Goal: Information Seeking & Learning: Learn about a topic

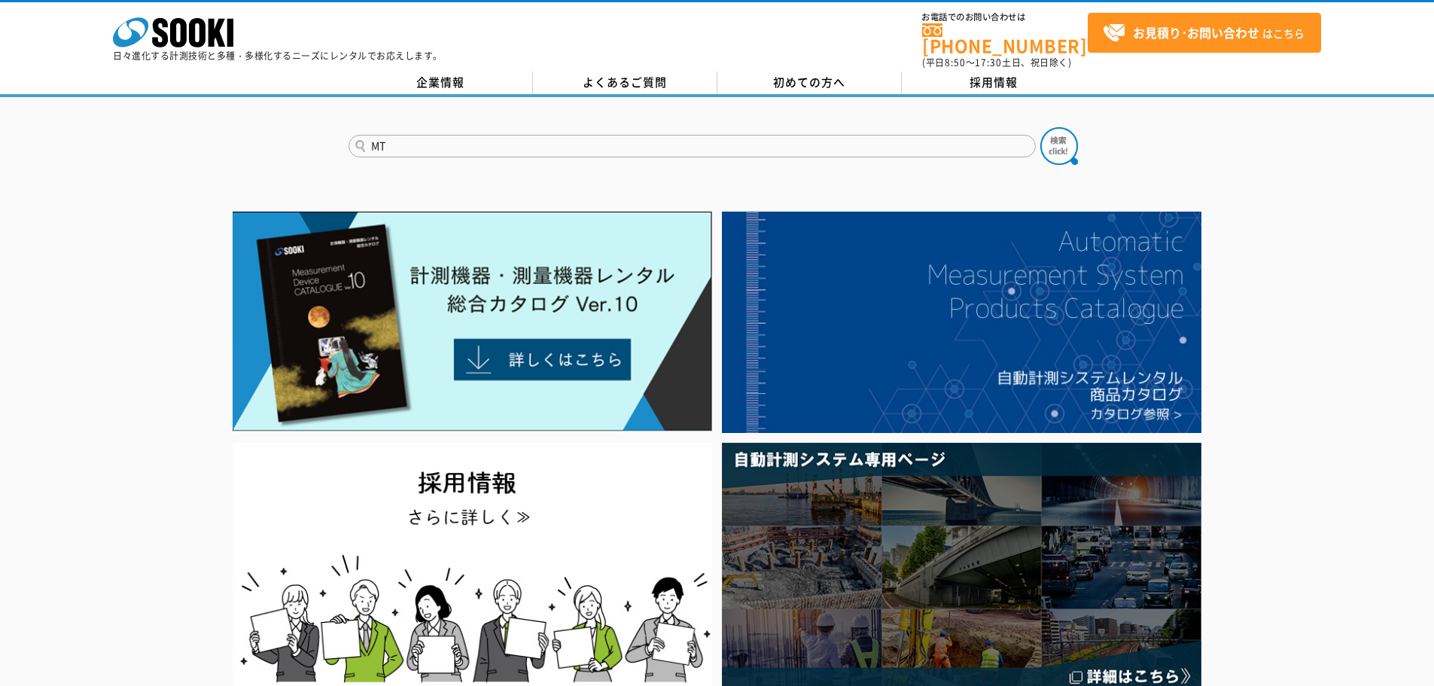
type input "MT"
click at [1041, 127] on button at bounding box center [1060, 146] width 38 height 38
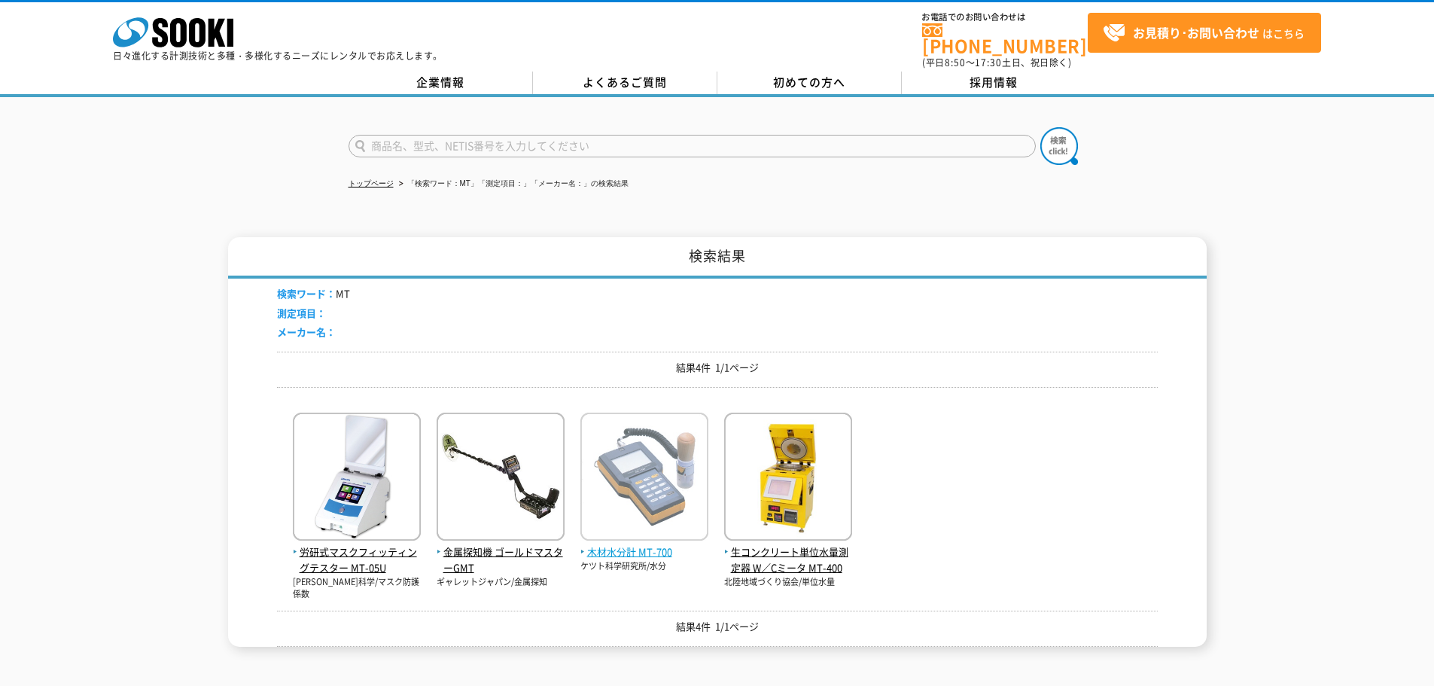
click at [665, 464] on img at bounding box center [645, 479] width 128 height 132
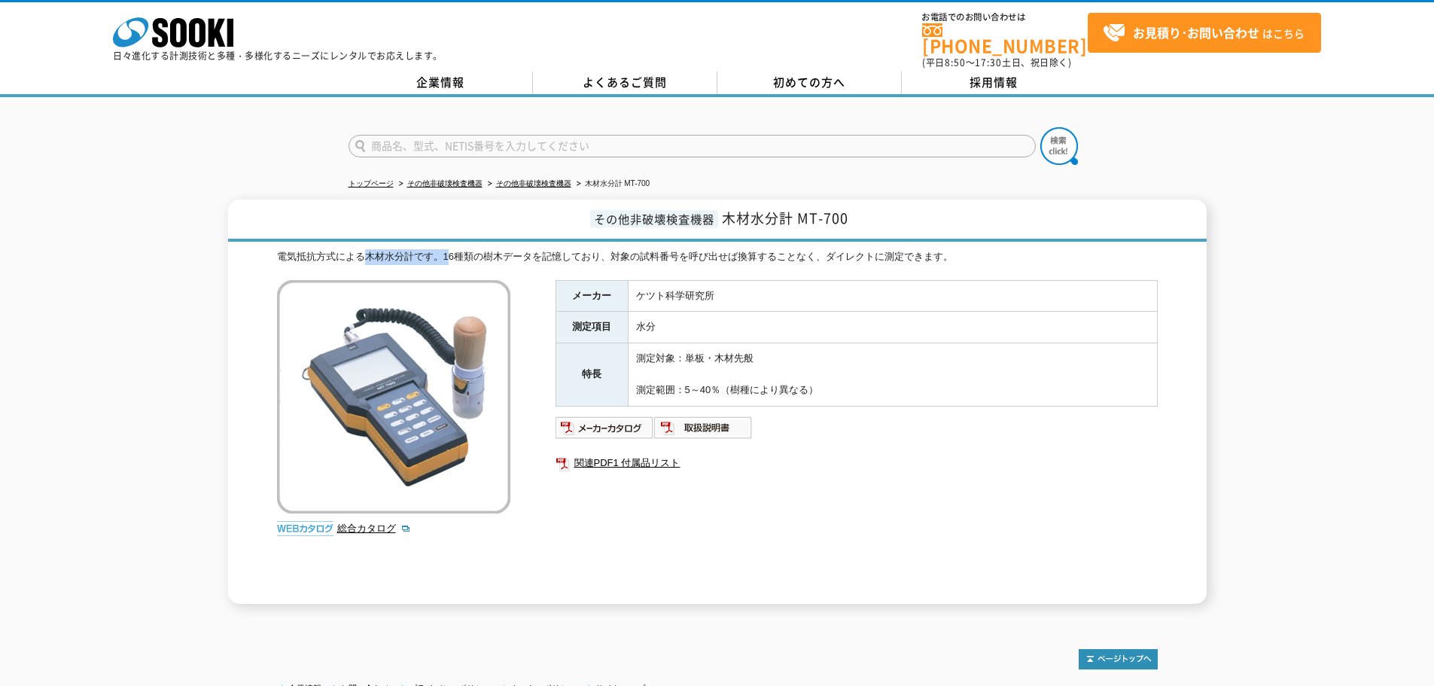
drag, startPoint x: 362, startPoint y: 243, endPoint x: 450, endPoint y: 245, distance: 88.1
click at [450, 249] on div "電気抵抗方式による木材水分計です。16種類の樹木データを記憶しており、対象の試料番号を呼び出せば換算することなく、ダイレクトに測定できます。" at bounding box center [717, 257] width 881 height 16
click at [465, 372] on img at bounding box center [393, 396] width 233 height 233
click at [356, 387] on img at bounding box center [393, 396] width 233 height 233
click at [462, 379] on img at bounding box center [393, 396] width 233 height 233
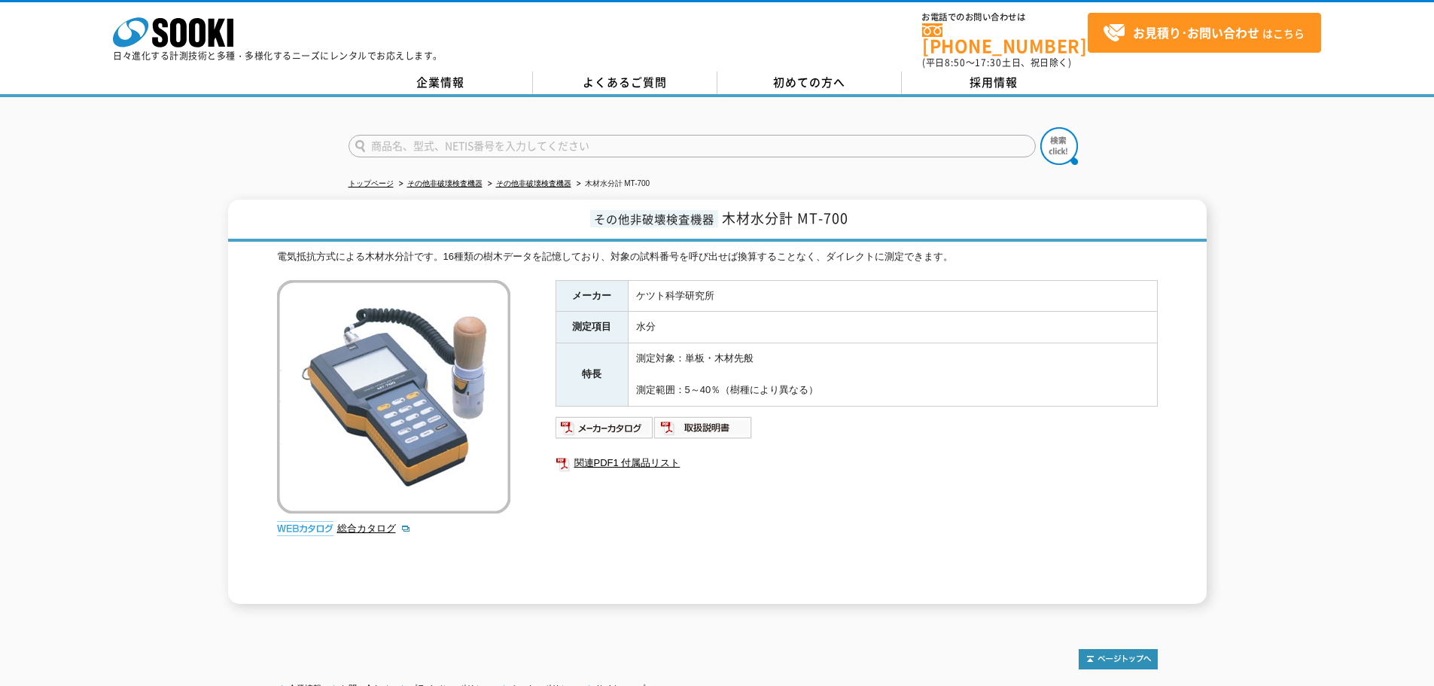
click at [776, 367] on td "測定対象：単板・木材先般 測定範囲：5～40％（樹種により異なる）" at bounding box center [892, 374] width 529 height 62
drag, startPoint x: 685, startPoint y: 379, endPoint x: 725, endPoint y: 385, distance: 40.4
click at [725, 385] on td "測定対象：単板・木材先般 測定範囲：5～40％（樹種により異なる）" at bounding box center [892, 374] width 529 height 62
click at [809, 343] on td "測定対象：単板・木材先般 測定範囲：5～40％（樹種により異なる）" at bounding box center [892, 374] width 529 height 62
drag, startPoint x: 696, startPoint y: 384, endPoint x: 727, endPoint y: 378, distance: 30.7
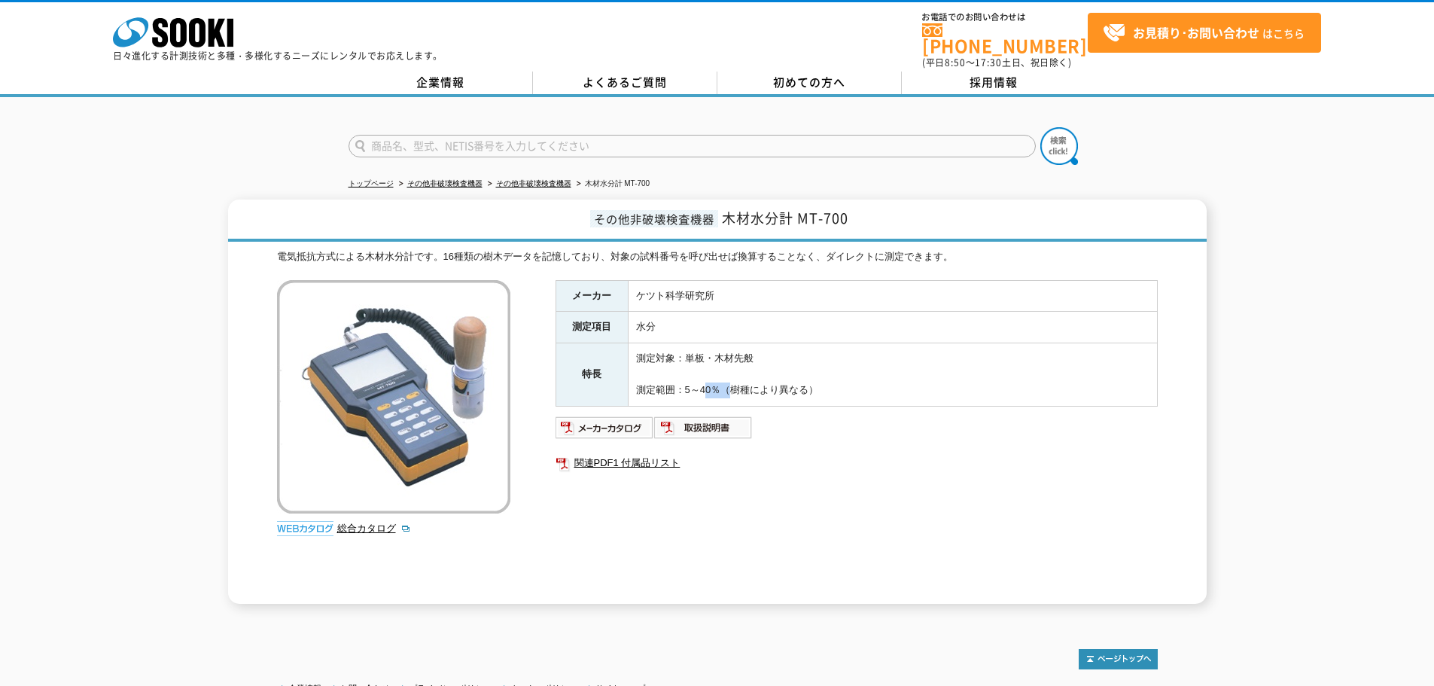
click at [727, 378] on td "測定対象：単板・木材先般 測定範囲：5～40％（樹種により異なる）" at bounding box center [892, 374] width 529 height 62
click at [724, 378] on td "測定対象：単板・木材先般 測定範囲：5～40％（樹種により異なる）" at bounding box center [892, 374] width 529 height 62
click at [829, 343] on td "測定対象：単板・木材先般 測定範囲：5～40％（樹種により異なる）" at bounding box center [892, 374] width 529 height 62
click at [411, 399] on img at bounding box center [393, 396] width 233 height 233
click at [515, 135] on input "text" at bounding box center [692, 146] width 687 height 23
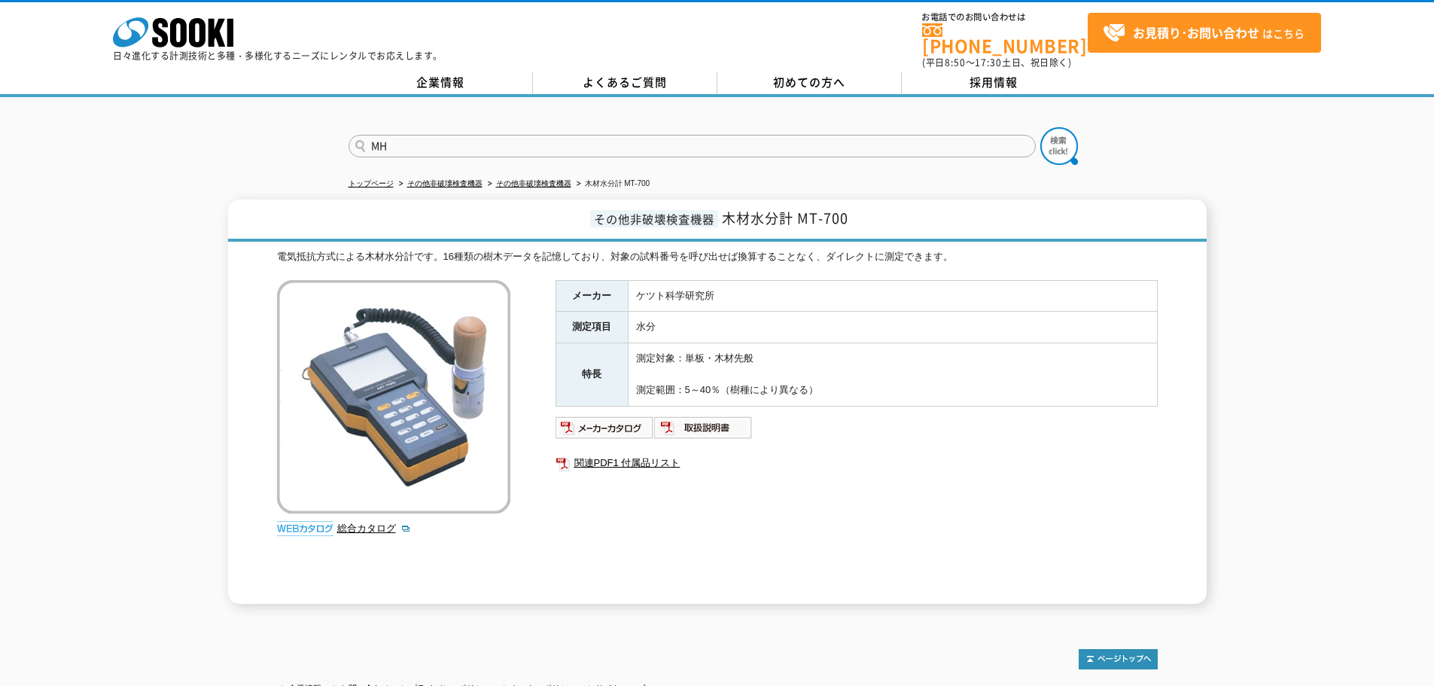
type input "MH"
click at [1041, 127] on button at bounding box center [1060, 146] width 38 height 38
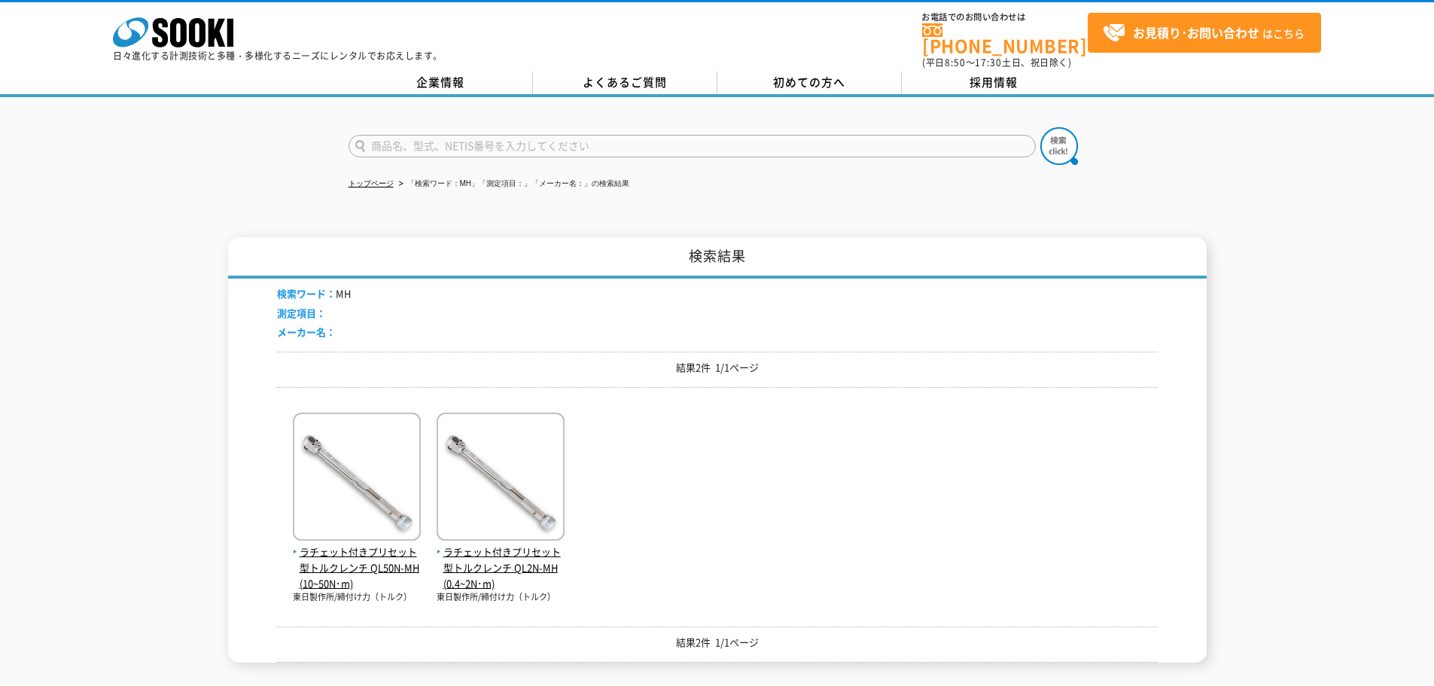
click at [489, 138] on input "text" at bounding box center [692, 146] width 687 height 23
type input "HM"
click at [1041, 127] on button at bounding box center [1060, 146] width 38 height 38
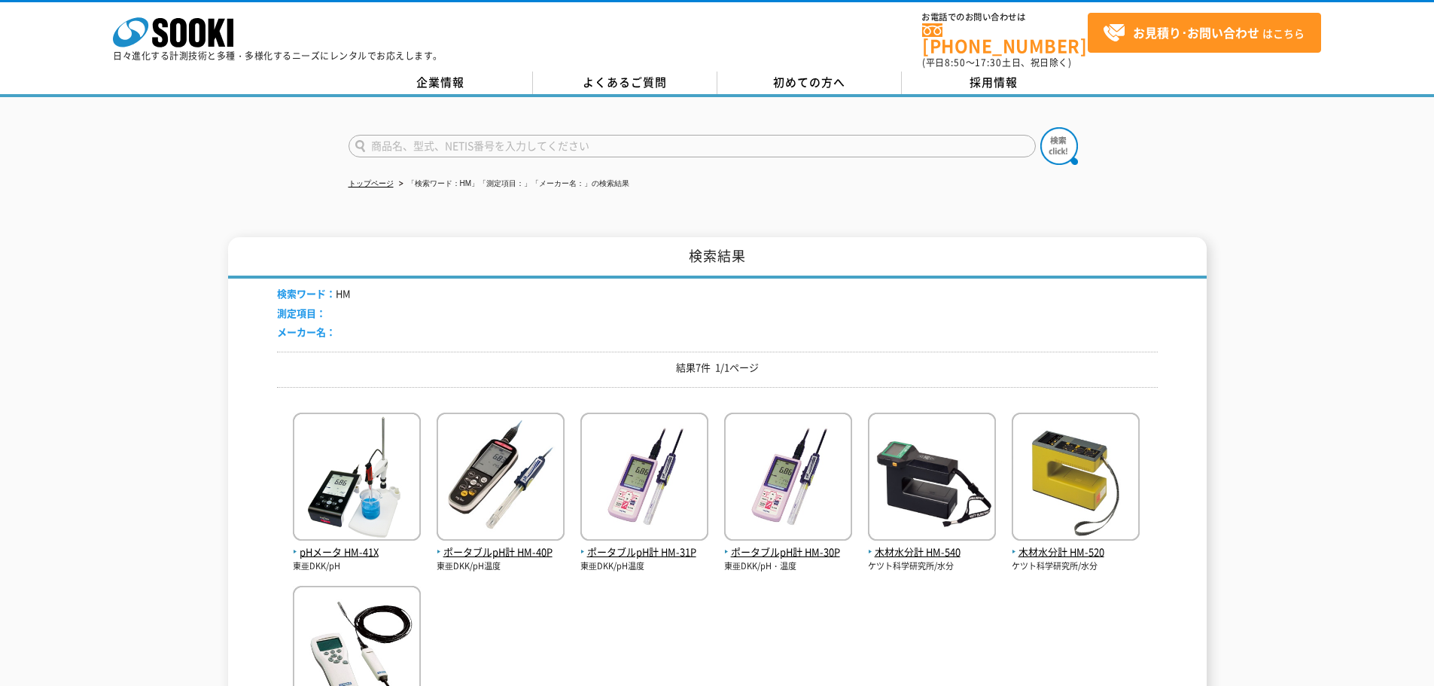
scroll to position [226, 0]
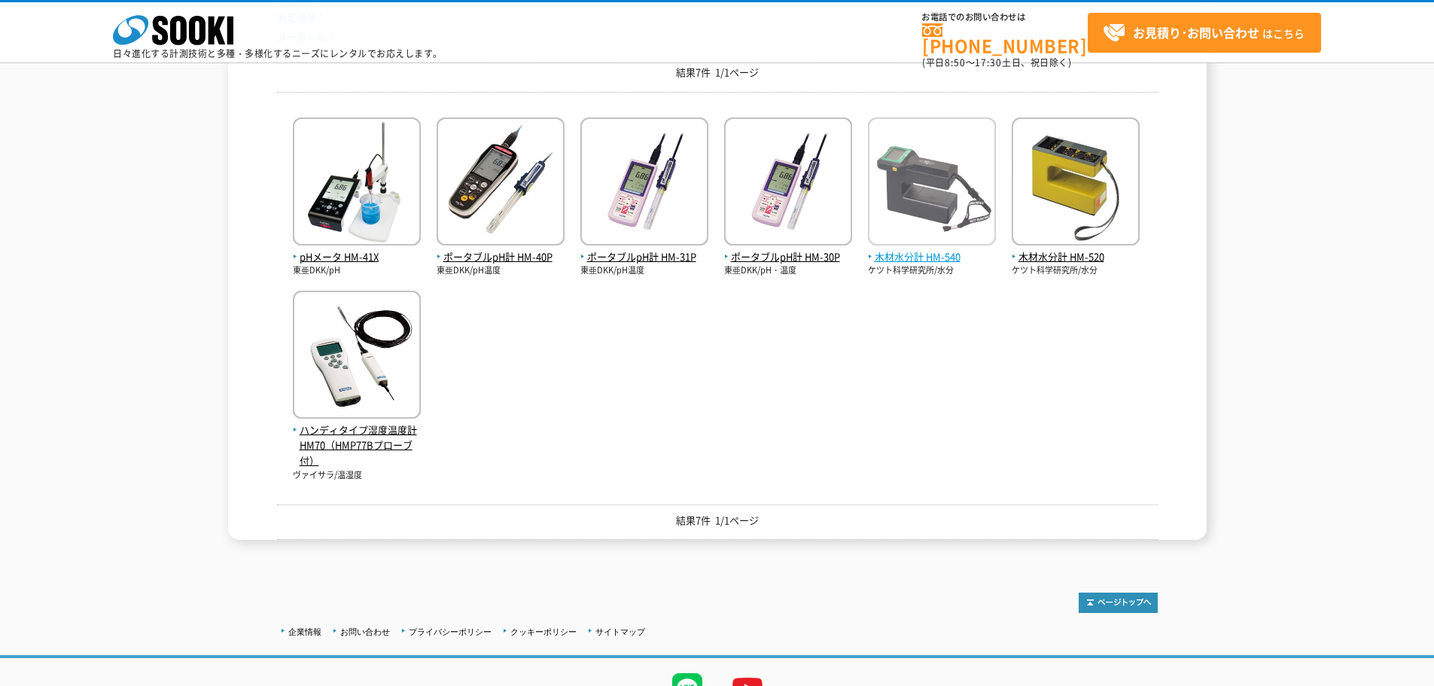
click at [964, 251] on span "木材水分計 HM-540" at bounding box center [932, 257] width 128 height 16
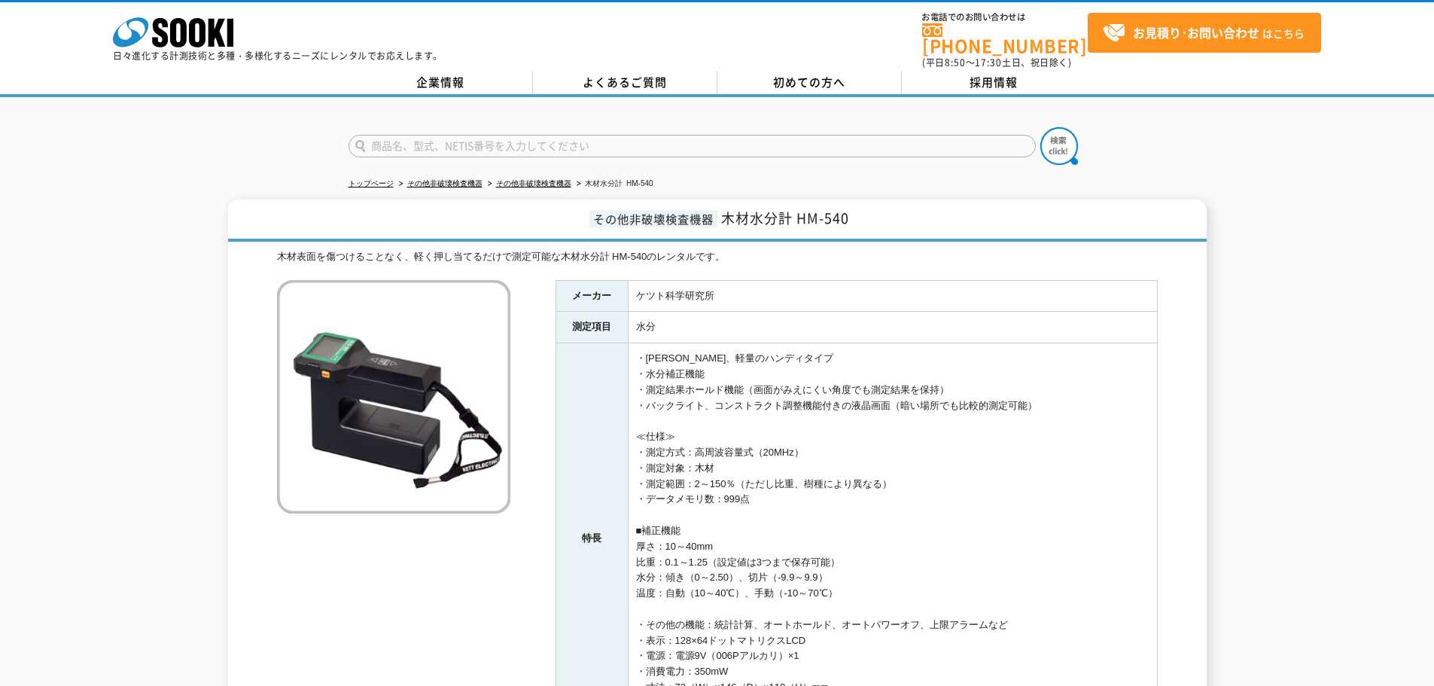
scroll to position [151, 0]
